Goal: Check status: Check status

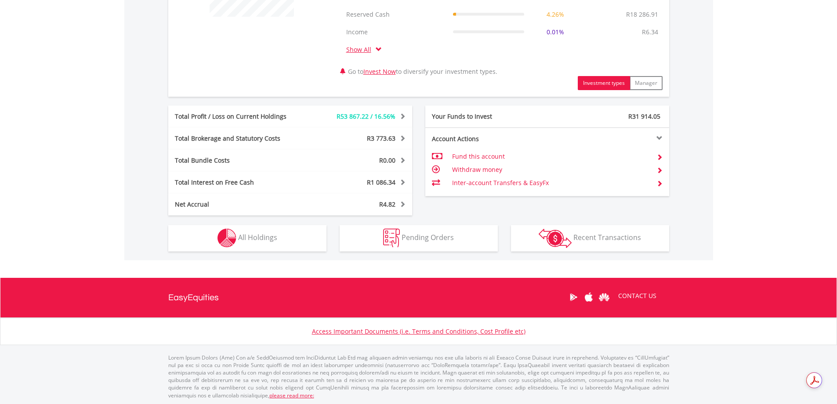
scroll to position [410, 0]
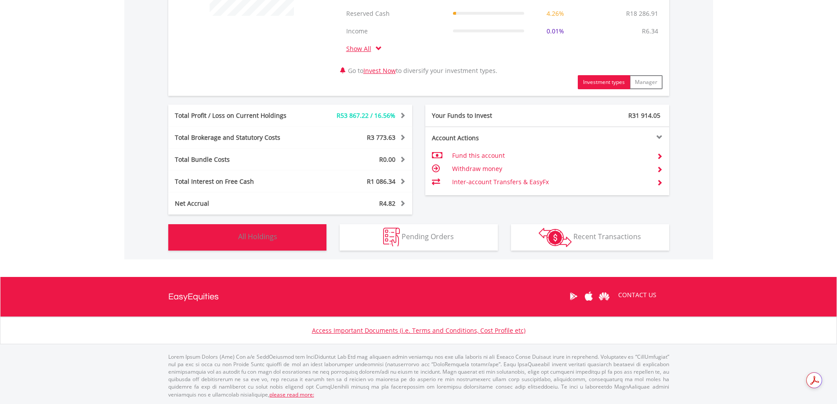
click at [279, 240] on button "Holdings All Holdings" at bounding box center [247, 237] width 158 height 26
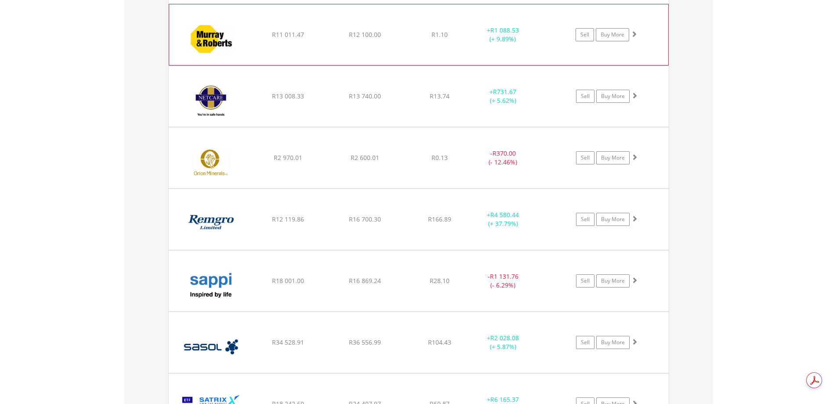
scroll to position [1917, 0]
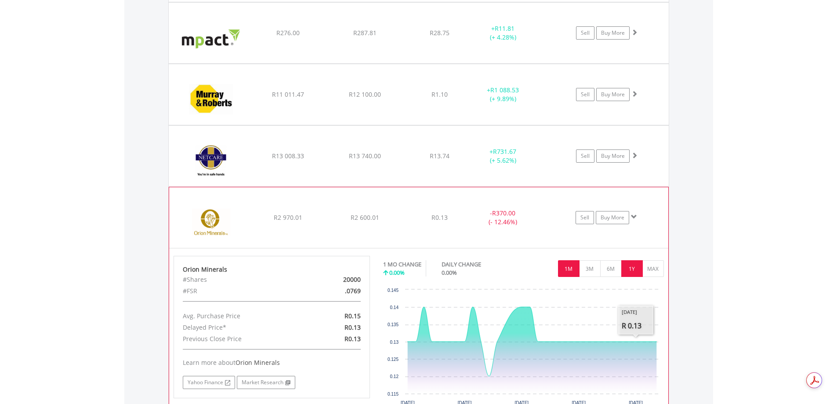
click at [626, 271] on button "1Y" at bounding box center [632, 268] width 22 height 17
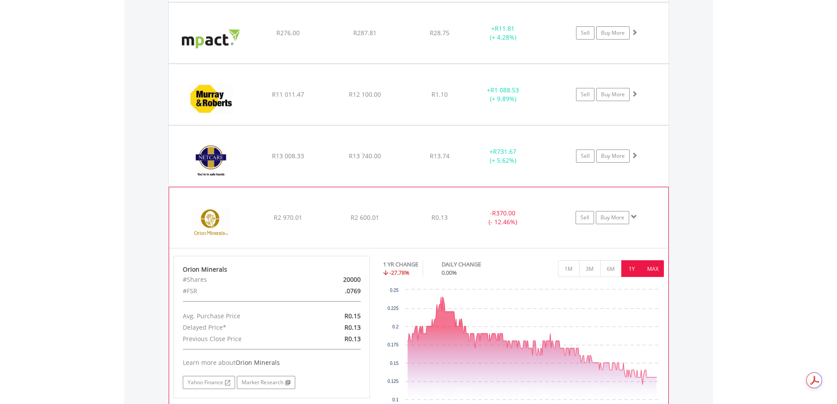
click at [655, 270] on button "MAX" at bounding box center [653, 268] width 22 height 17
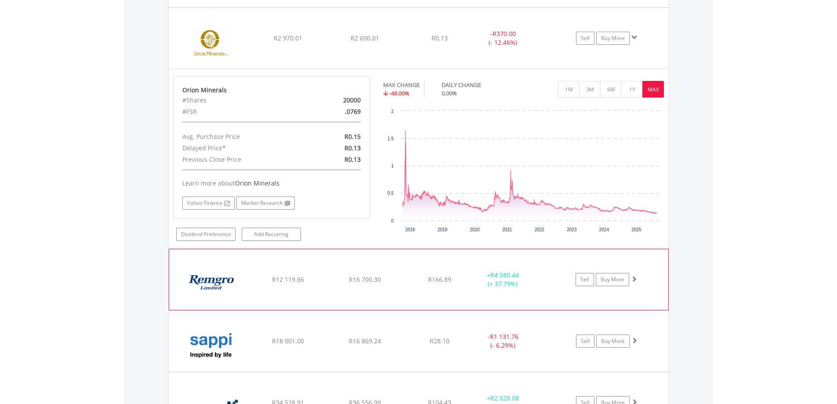
scroll to position [2048, 0]
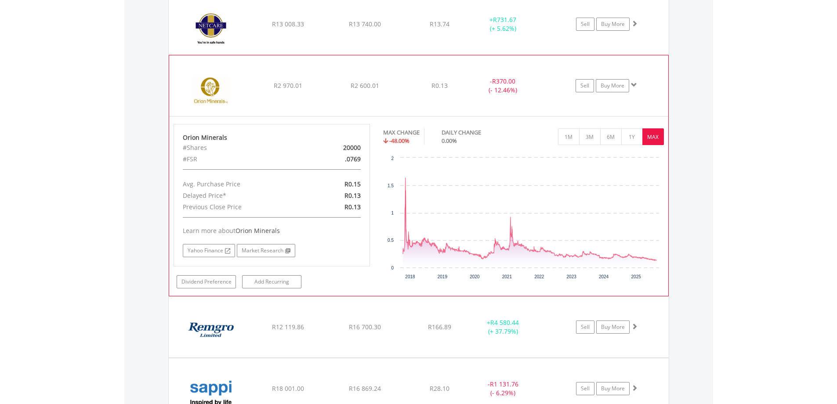
drag, startPoint x: 349, startPoint y: 148, endPoint x: 362, endPoint y: 148, distance: 13.6
click at [362, 148] on div "20000" at bounding box center [336, 147] width 64 height 11
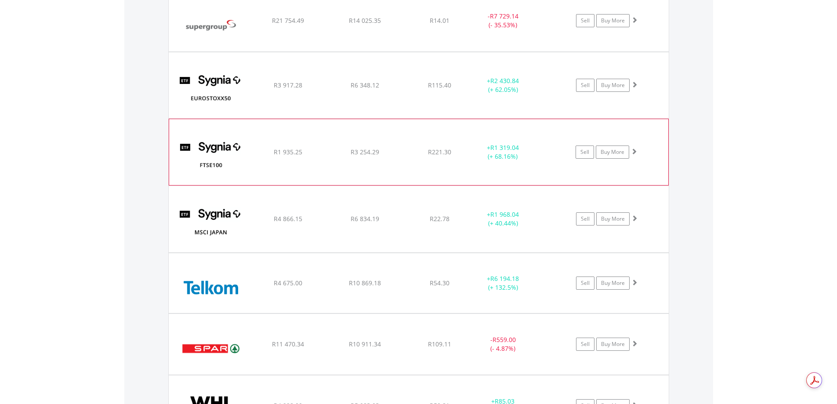
scroll to position [2663, 0]
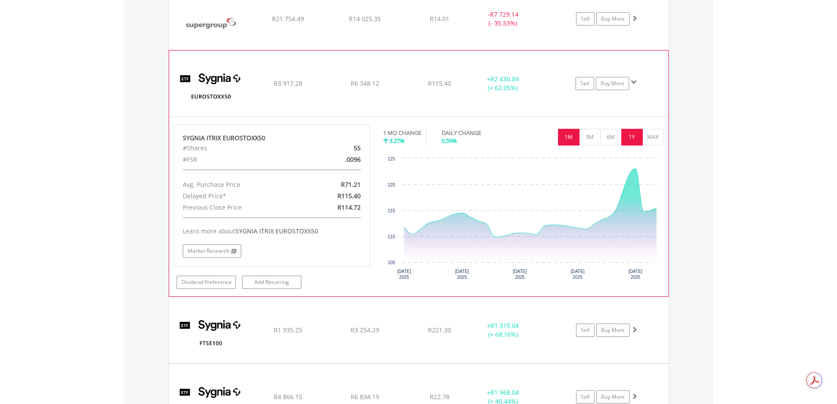
click at [630, 139] on button "1Y" at bounding box center [632, 137] width 22 height 17
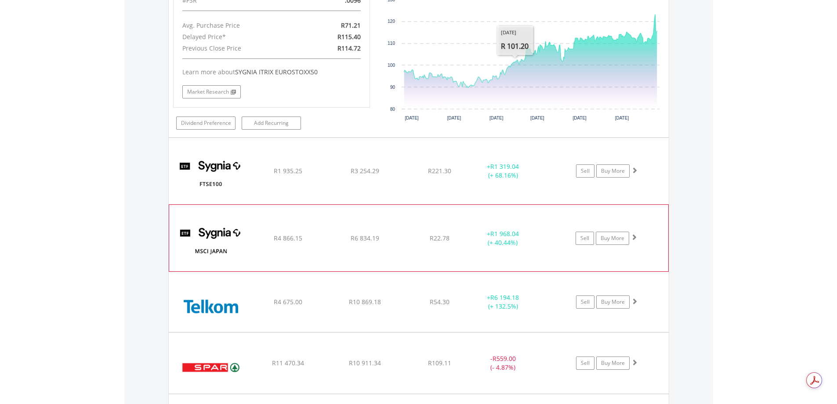
scroll to position [2839, 0]
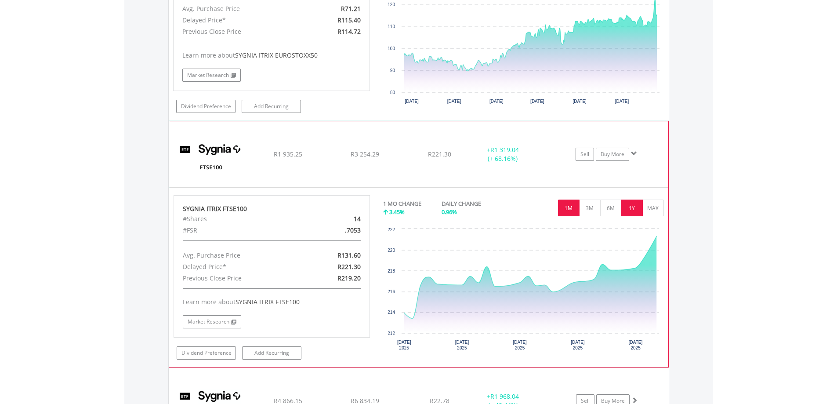
click at [636, 207] on button "1Y" at bounding box center [632, 207] width 22 height 17
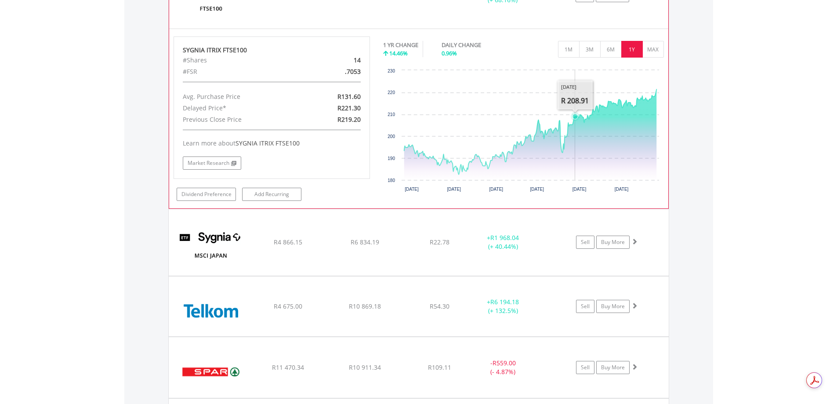
scroll to position [3015, 0]
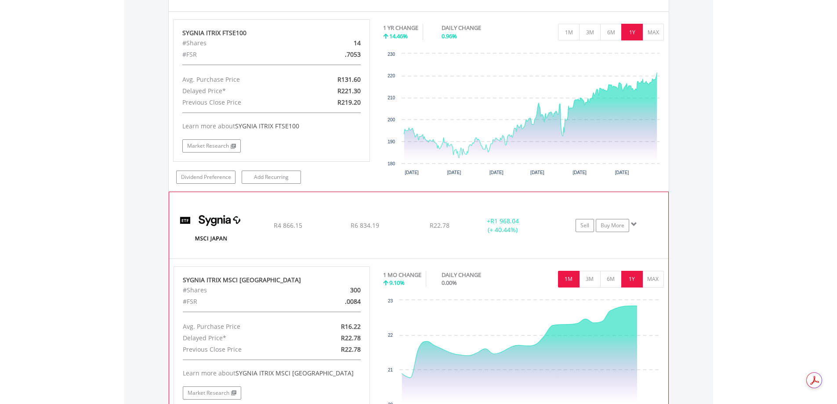
click at [630, 282] on button "1Y" at bounding box center [632, 279] width 22 height 17
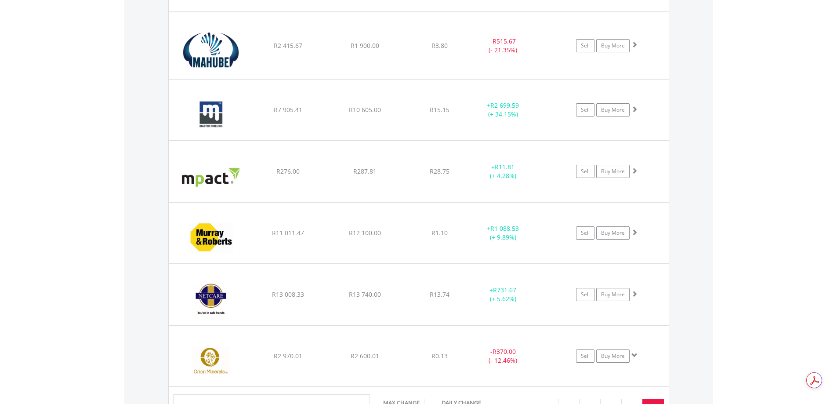
scroll to position [1770, 0]
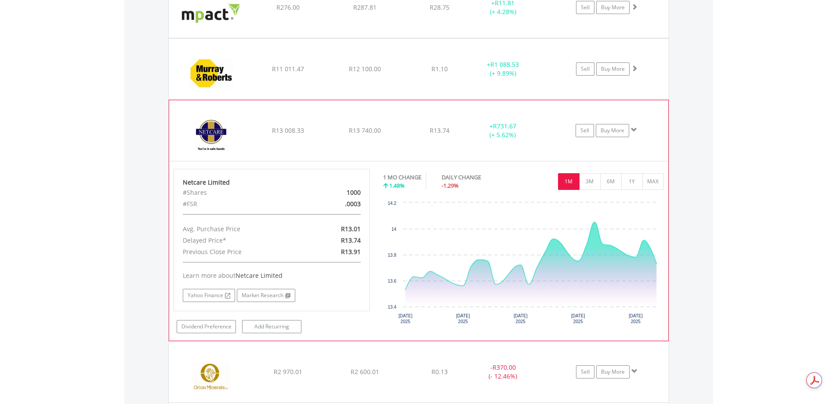
scroll to position [1946, 0]
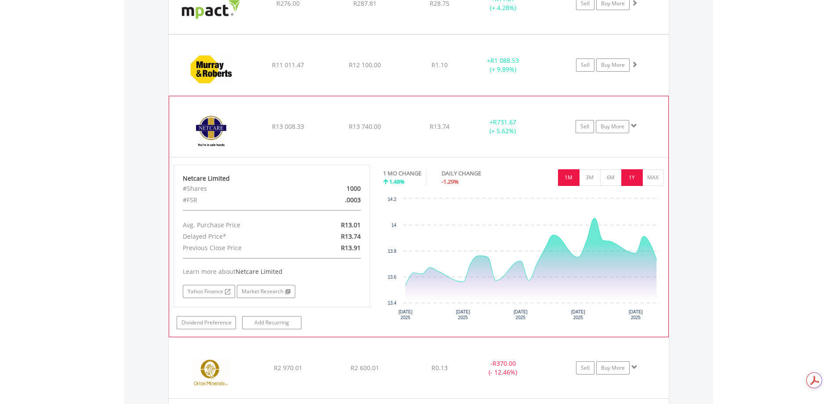
click at [630, 175] on button "1Y" at bounding box center [632, 177] width 22 height 17
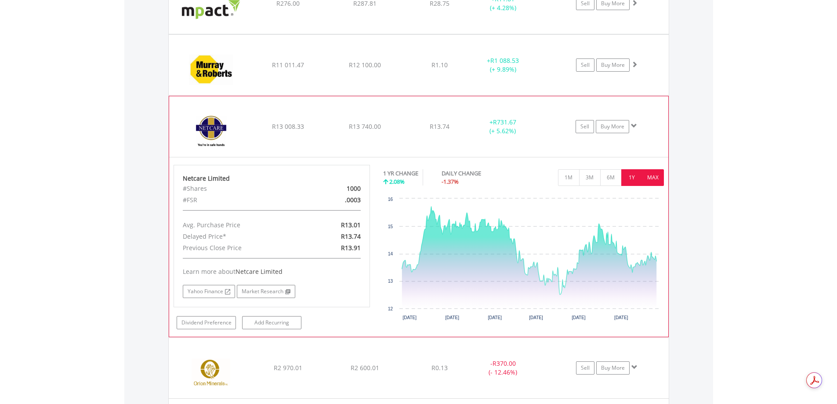
click at [650, 175] on button "MAX" at bounding box center [653, 177] width 22 height 17
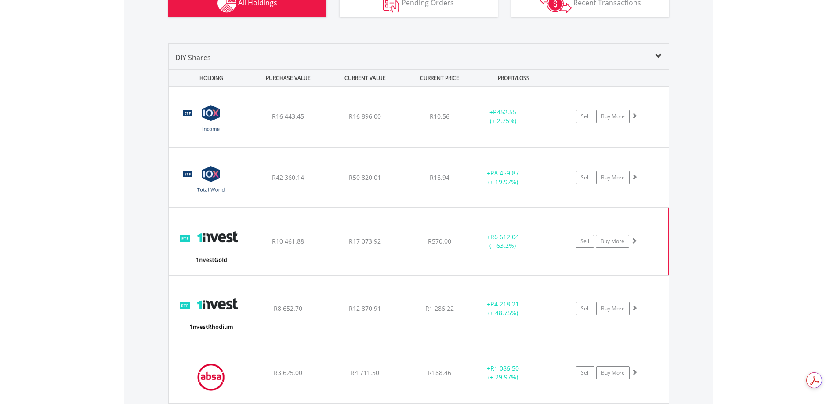
scroll to position [747, 0]
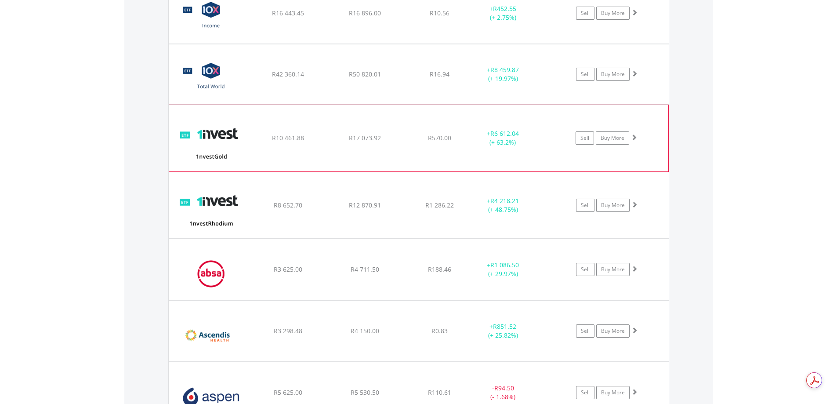
click at [358, 43] on div "﻿ 1nvestGold ETF R10 461.88 R17 073.92 R570.00 + R6 612.04 (+ 63.2%) Sell Buy M…" at bounding box center [419, 13] width 500 height 60
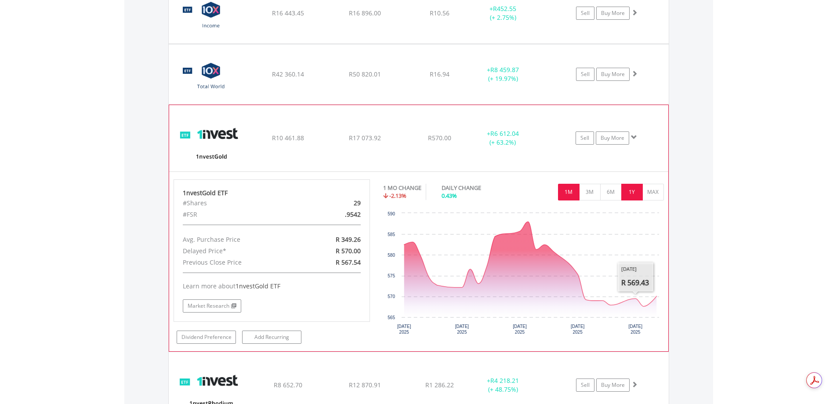
click at [626, 195] on button "1Y" at bounding box center [632, 192] width 22 height 17
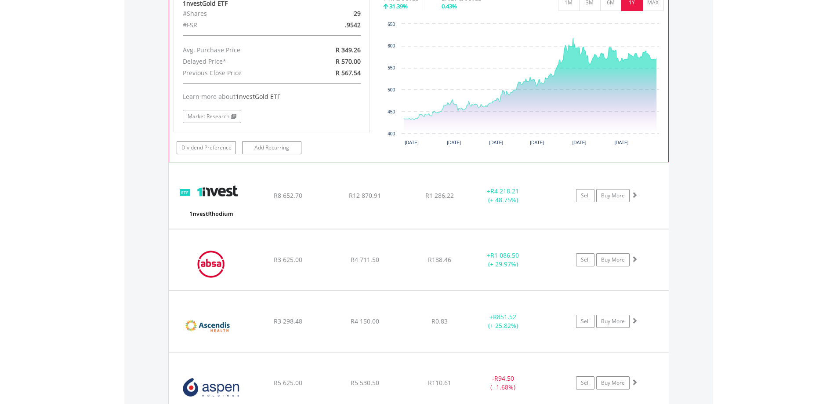
scroll to position [966, 0]
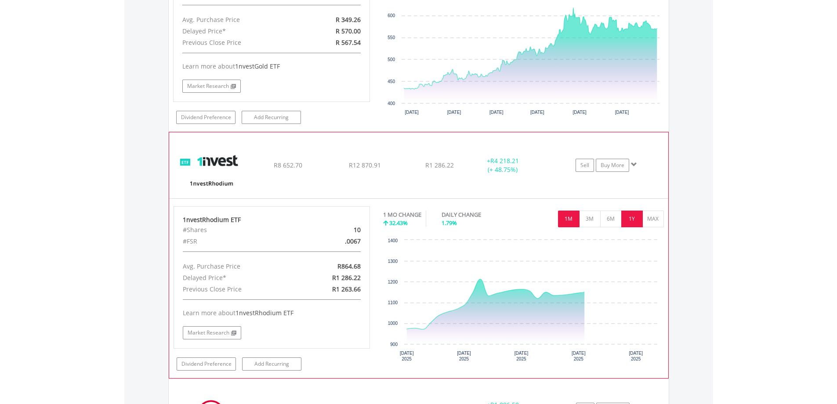
click at [633, 219] on button "1Y" at bounding box center [632, 218] width 22 height 17
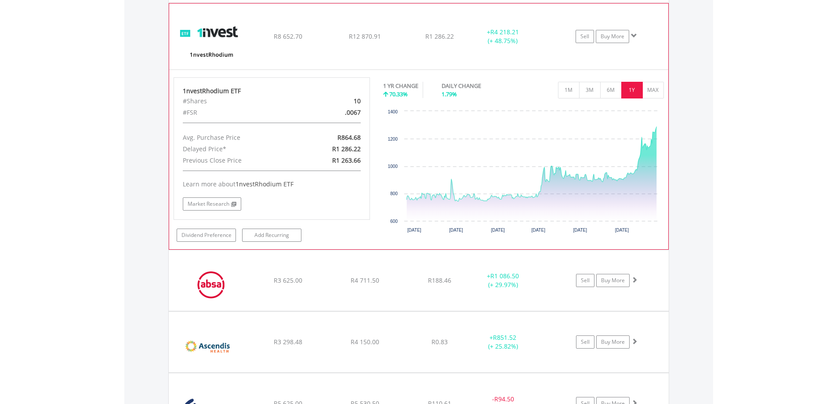
scroll to position [1142, 0]
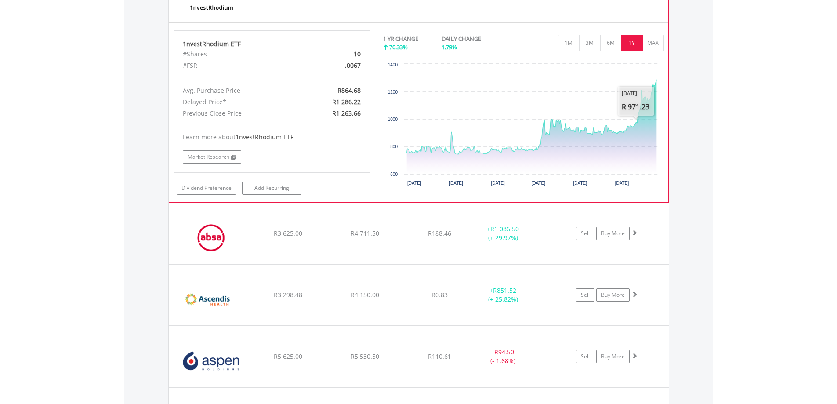
click at [652, 33] on div "1M 3M 6M 1Y MAX" at bounding box center [523, 32] width 281 height 4
click at [650, 45] on button "MAX" at bounding box center [653, 43] width 22 height 17
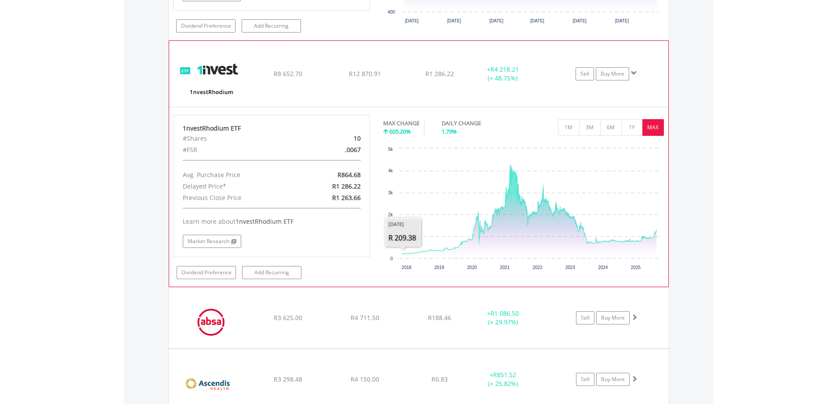
scroll to position [1054, 0]
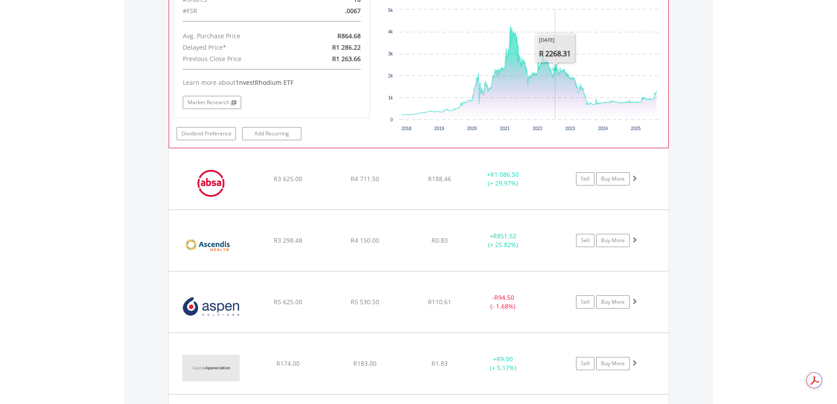
scroll to position [1142, 0]
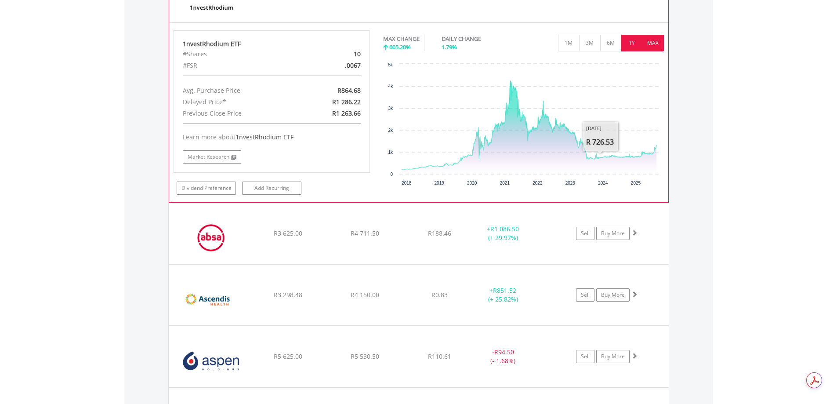
click at [627, 51] on button "1Y" at bounding box center [632, 43] width 22 height 17
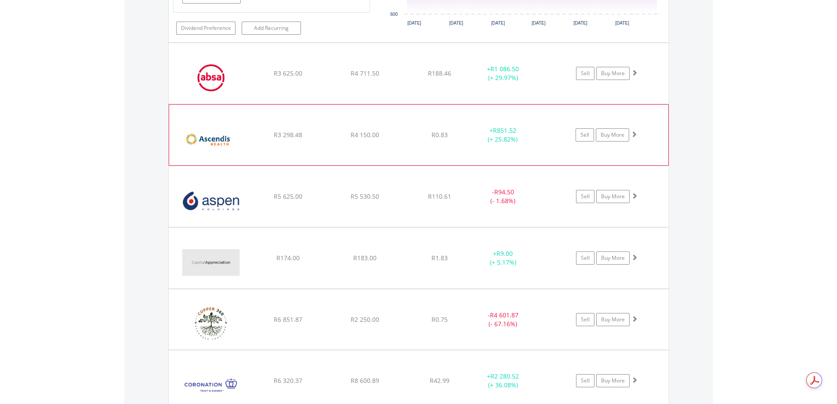
scroll to position [1318, 0]
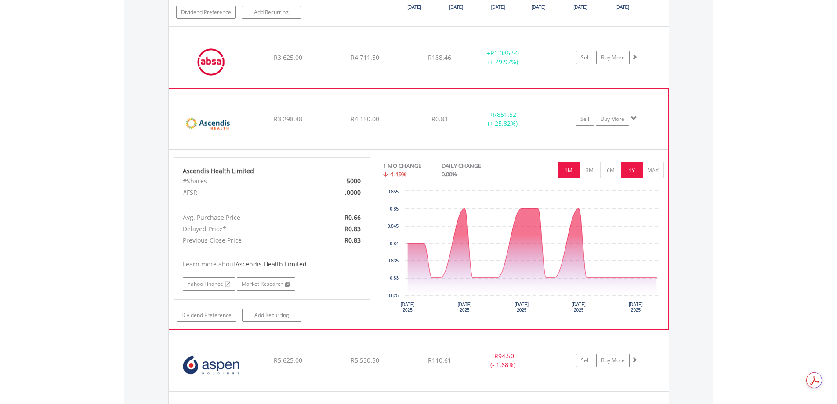
click at [628, 168] on button "1Y" at bounding box center [632, 170] width 22 height 17
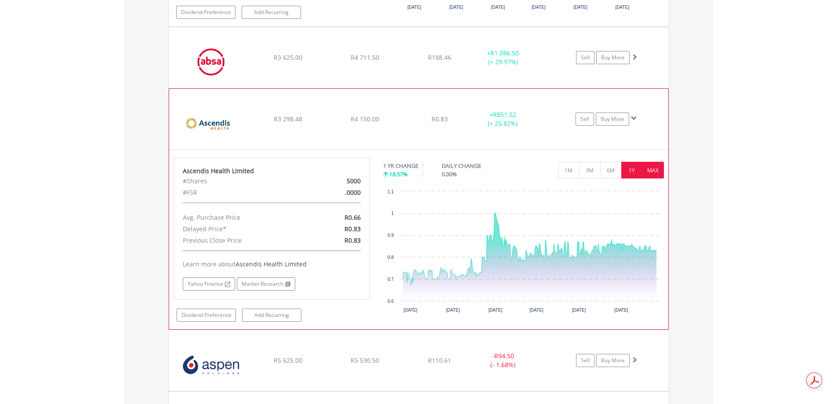
click at [647, 170] on button "MAX" at bounding box center [653, 170] width 22 height 17
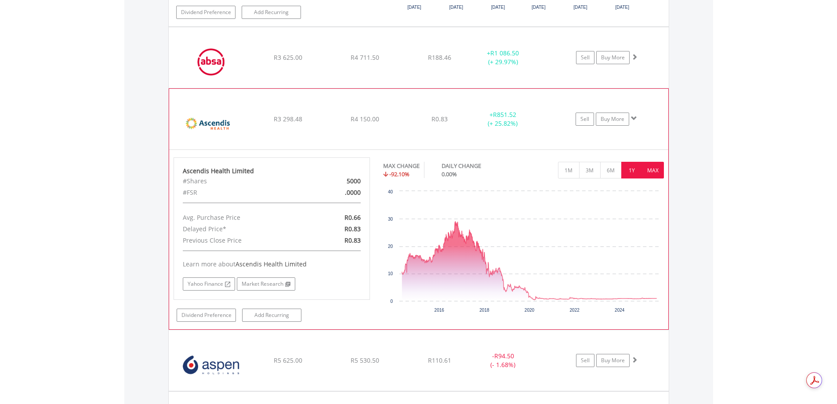
click at [639, 168] on button "1Y" at bounding box center [632, 170] width 22 height 17
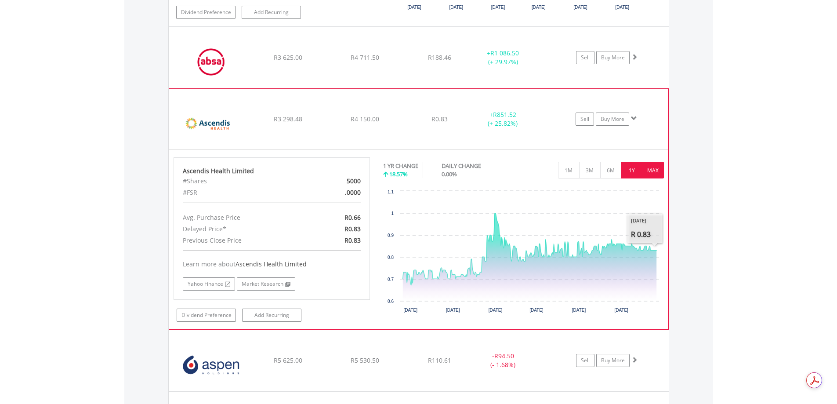
click at [654, 174] on button "MAX" at bounding box center [653, 170] width 22 height 17
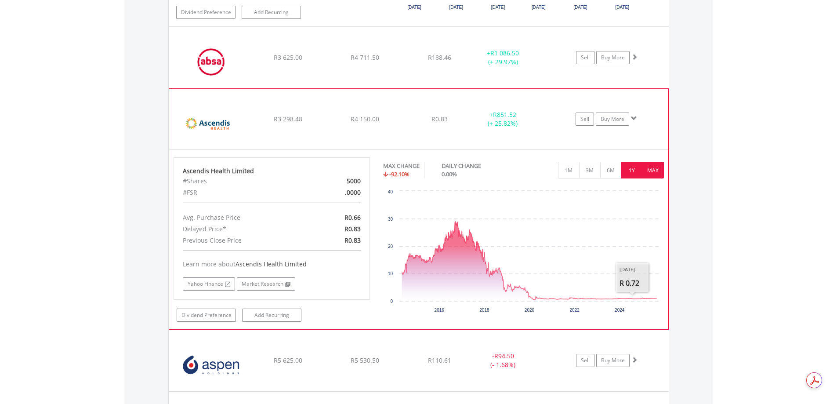
click at [629, 165] on button "1Y" at bounding box center [632, 170] width 22 height 17
